Goal: Task Accomplishment & Management: Use online tool/utility

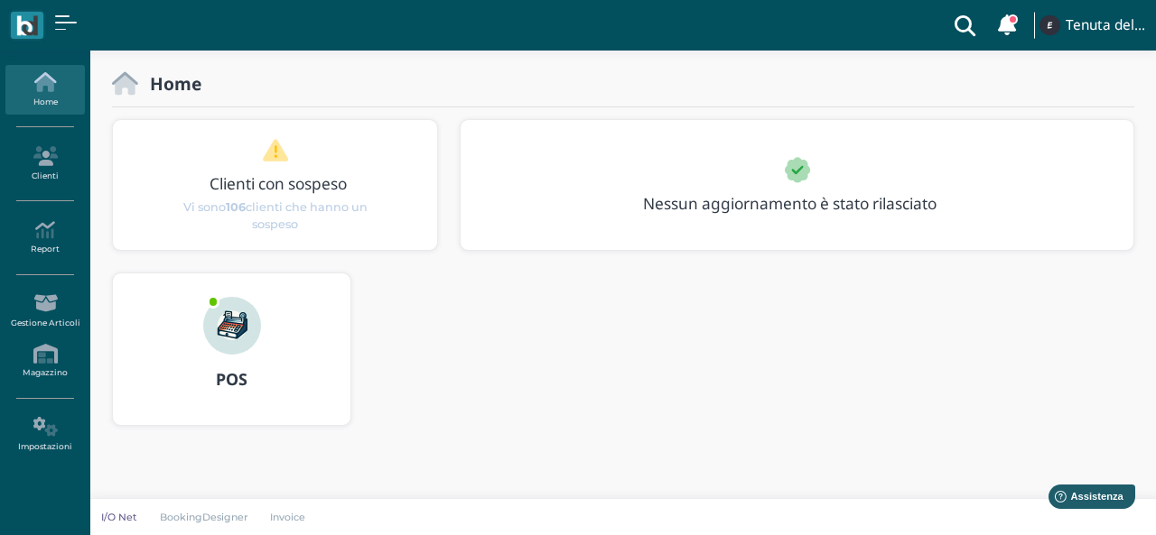
click at [246, 335] on img at bounding box center [232, 326] width 58 height 58
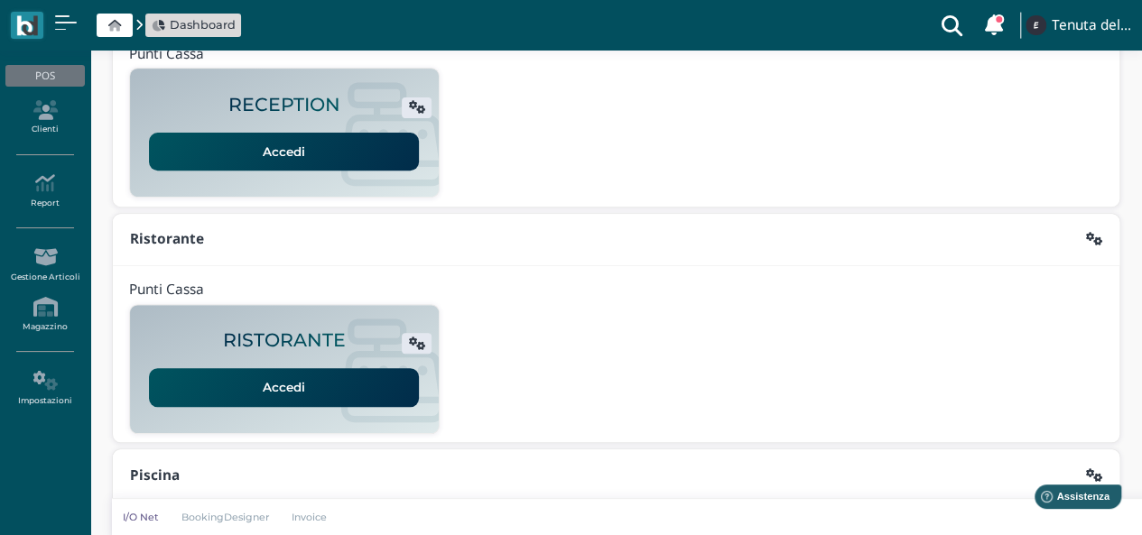
scroll to position [271, 0]
click at [293, 158] on link "Accedi" at bounding box center [284, 152] width 270 height 38
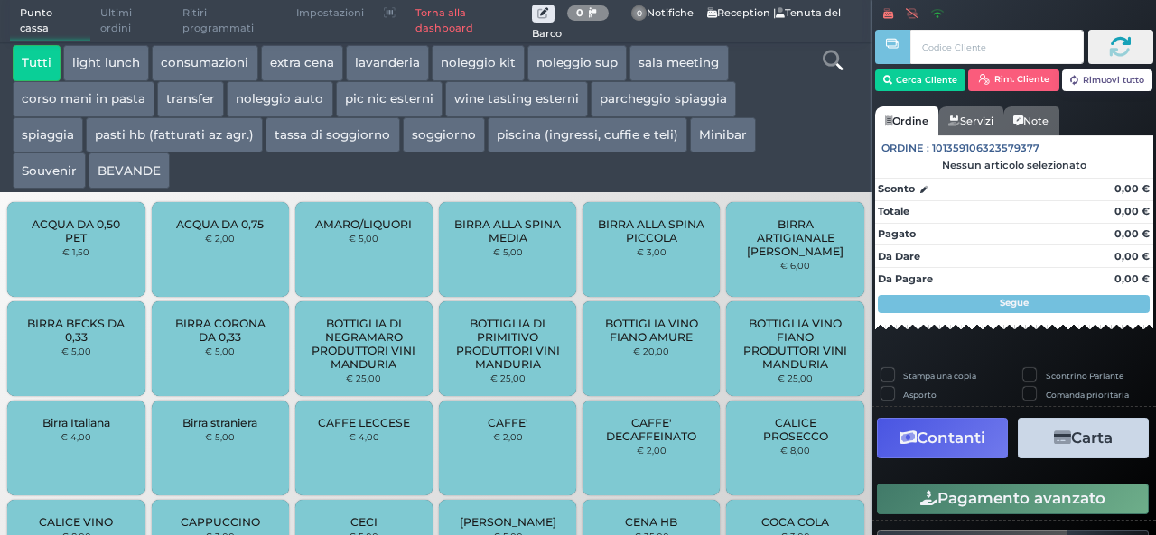
click at [308, 60] on button "extra cena" at bounding box center [302, 63] width 82 height 36
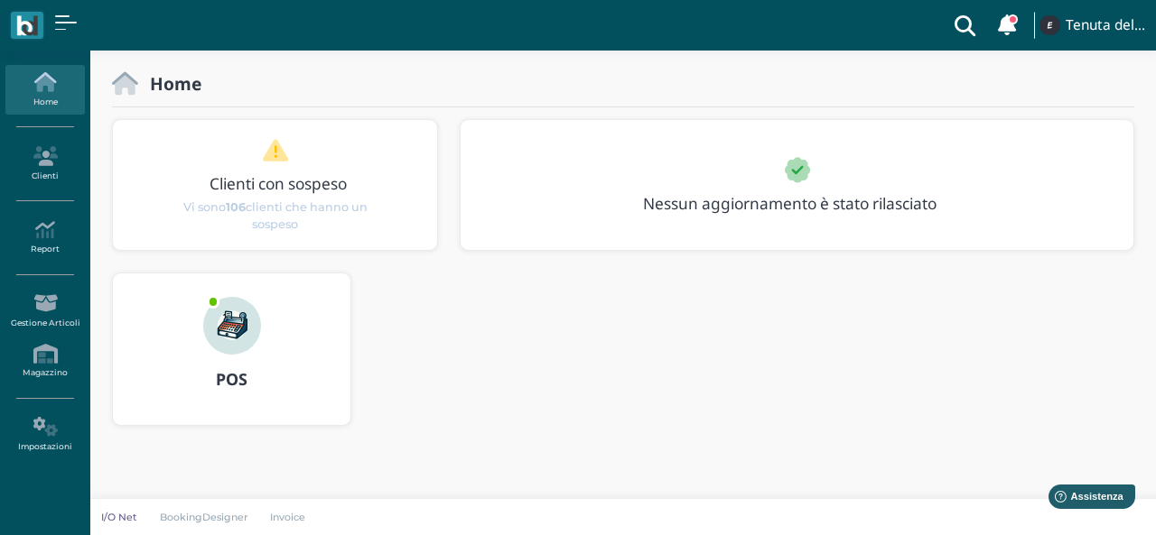
click at [256, 373] on h3 "POS" at bounding box center [231, 380] width 205 height 18
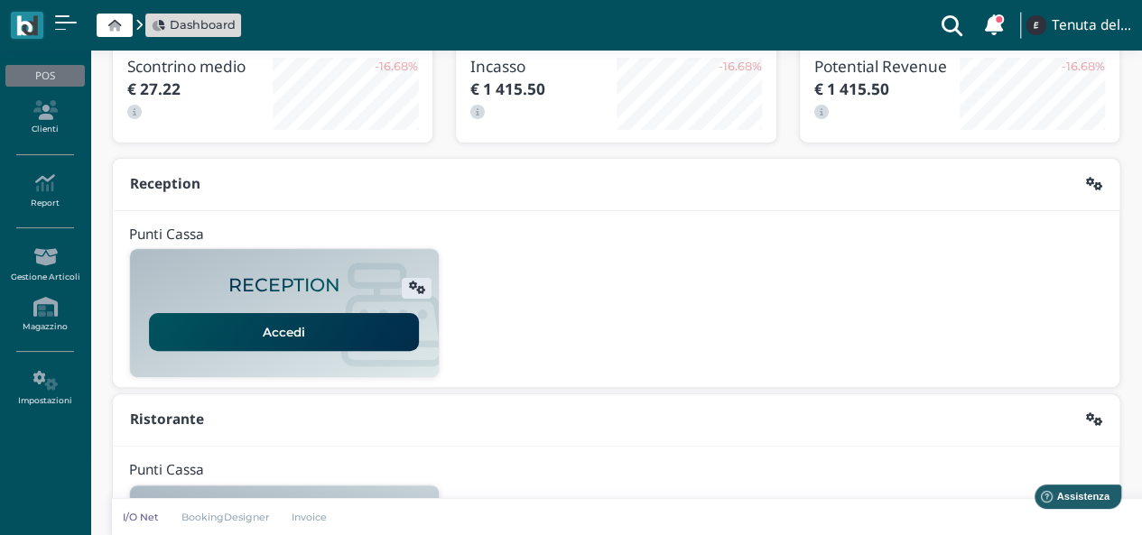
click at [278, 326] on link "Accedi" at bounding box center [284, 332] width 270 height 38
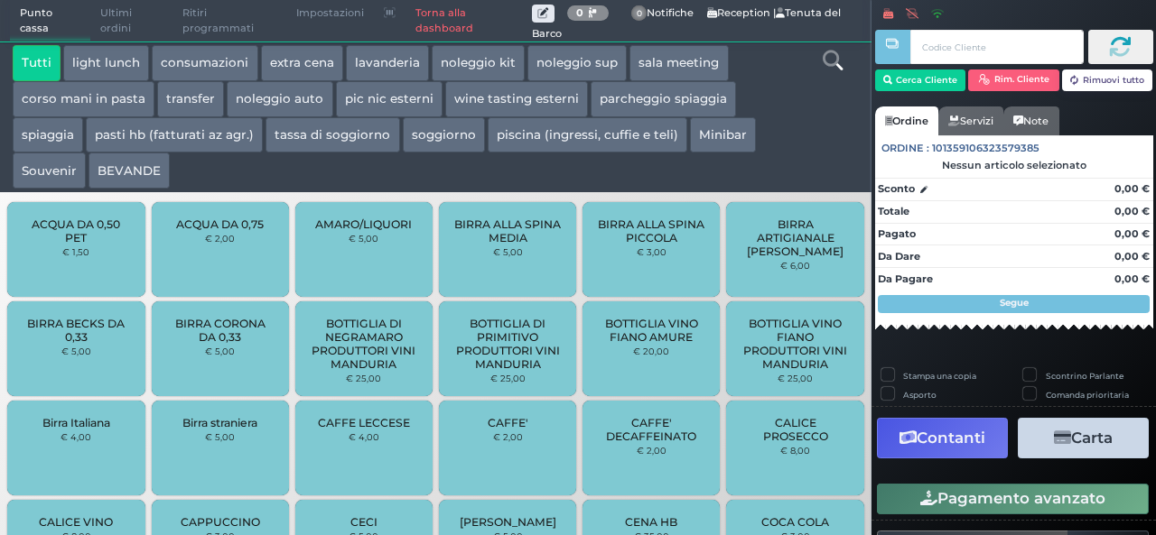
click at [116, 178] on button "BEVANDE" at bounding box center [128, 171] width 81 height 36
